Goal: Find specific page/section: Find specific page/section

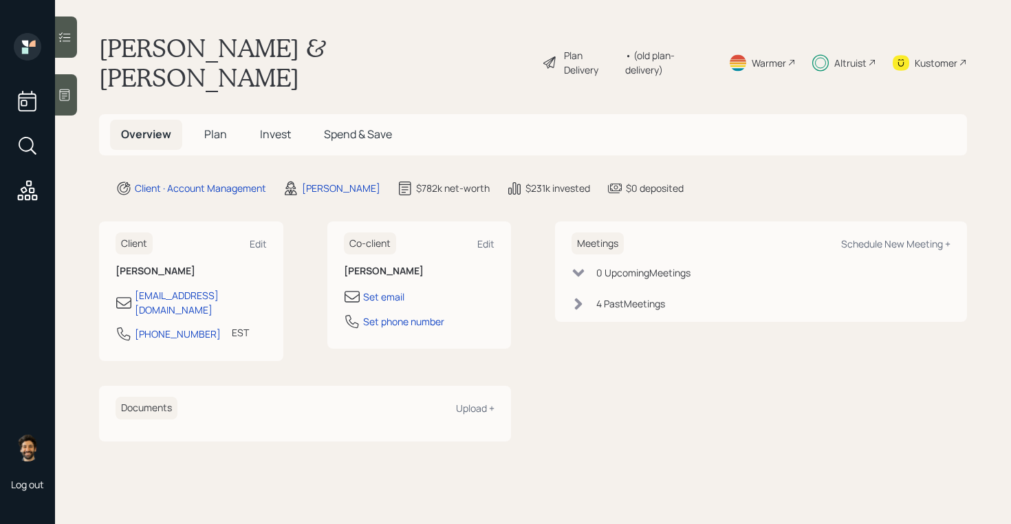
click at [690, 51] on div "• (old plan-delivery)" at bounding box center [668, 62] width 87 height 29
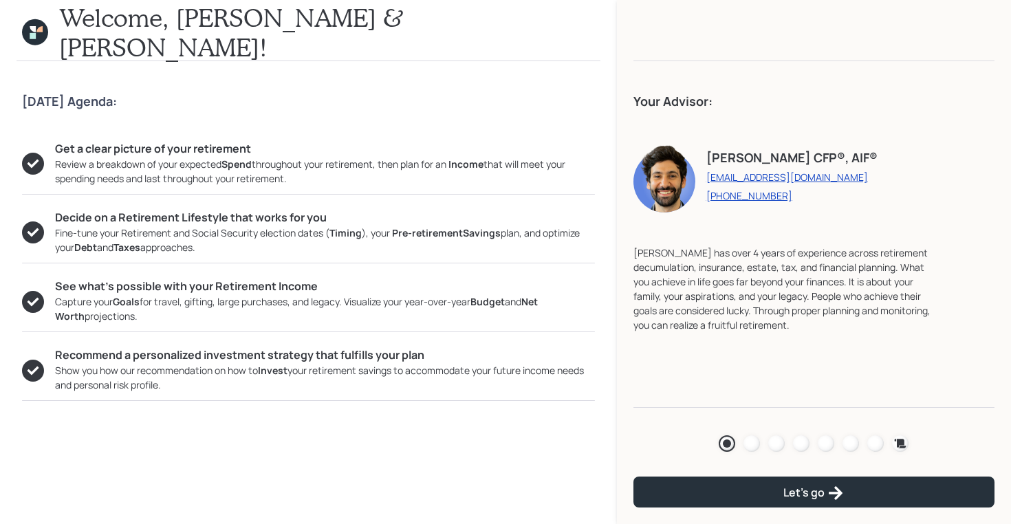
click at [785, 446] on link at bounding box center [776, 443] width 17 height 17
click at [777, 446] on div at bounding box center [776, 443] width 17 height 17
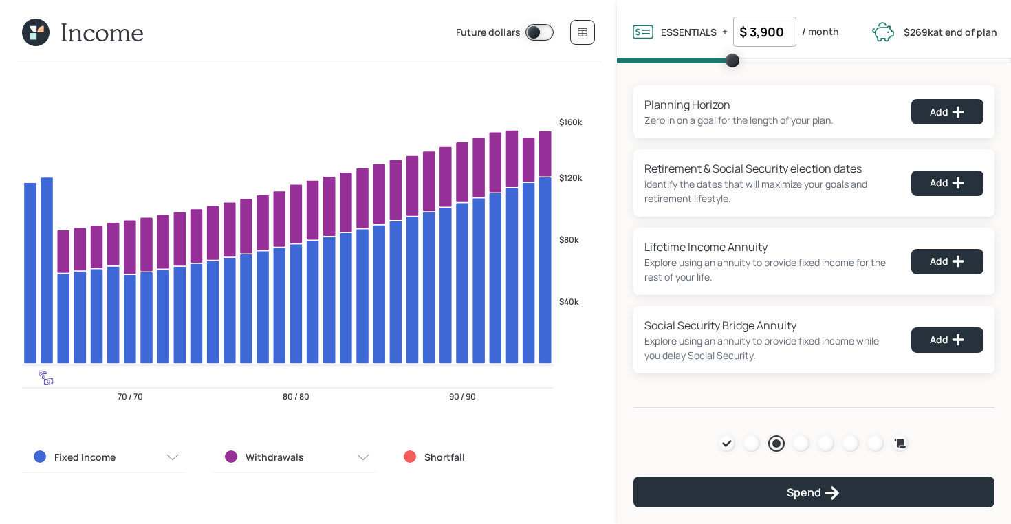
click at [30, 32] on icon at bounding box center [36, 33] width 28 height 28
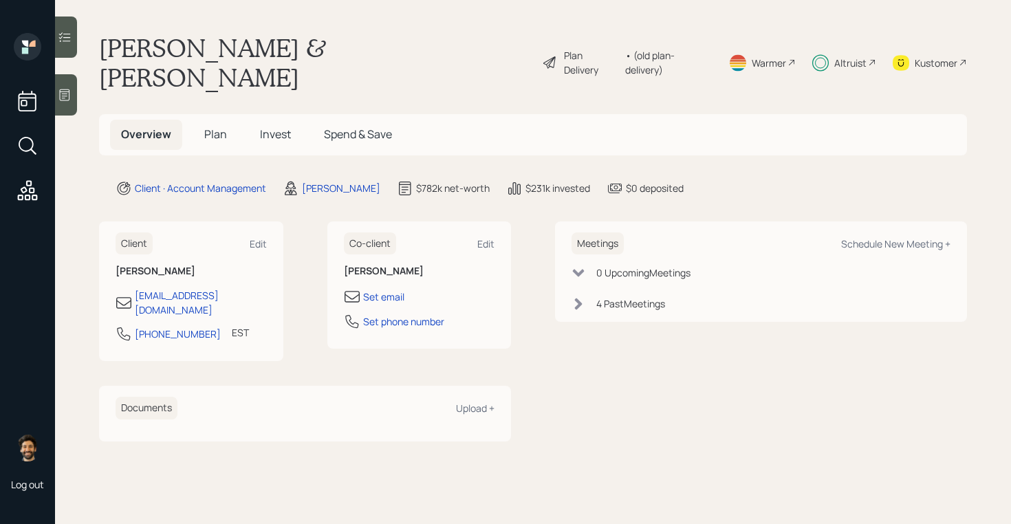
click at [847, 56] on div "Altruist" at bounding box center [850, 63] width 32 height 14
